Goal: Task Accomplishment & Management: Use online tool/utility

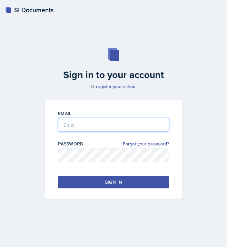
type input "[EMAIL_ADDRESS][PERSON_NAME][DOMAIN_NAME]"
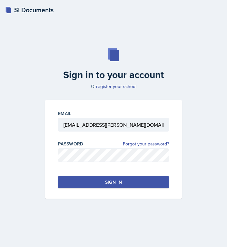
click at [75, 181] on button "Sign in" at bounding box center [113, 182] width 111 height 12
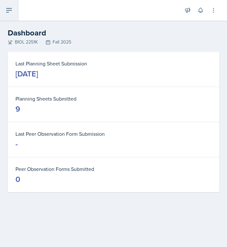
click at [11, 9] on icon at bounding box center [9, 10] width 8 height 8
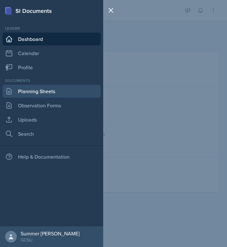
click at [31, 93] on link "Planning Sheets" at bounding box center [52, 91] width 98 height 13
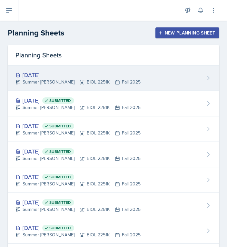
click at [42, 73] on div "[DATE]" at bounding box center [77, 75] width 125 height 9
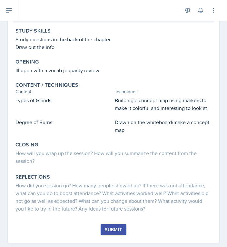
scroll to position [102, 0]
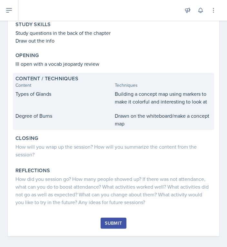
click at [113, 122] on div "Degree of Burns Drawn on the whiteboard/make a concept map" at bounding box center [113, 119] width 196 height 15
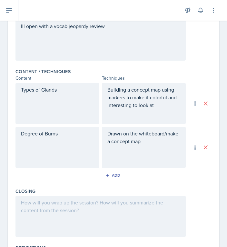
scroll to position [193, 0]
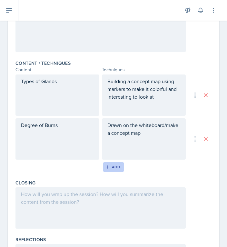
click at [112, 164] on button "Add" at bounding box center [113, 167] width 21 height 10
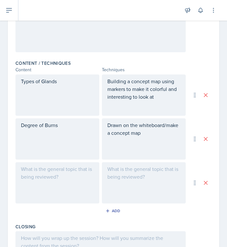
click at [40, 185] on div at bounding box center [57, 182] width 84 height 41
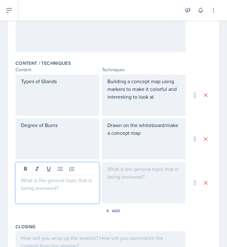
scroll to position [205, 0]
